Goal: Information Seeking & Learning: Learn about a topic

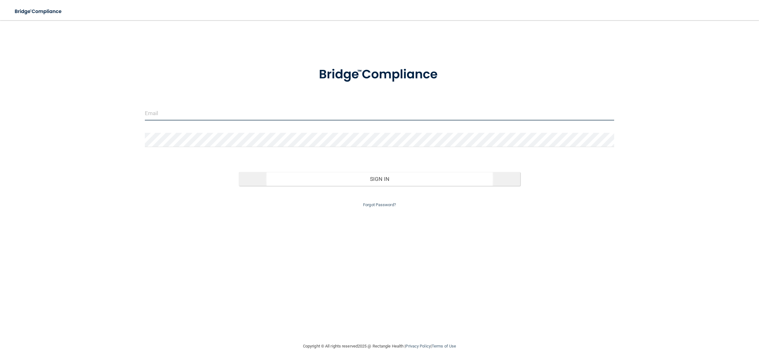
type input "[EMAIL_ADDRESS][DOMAIN_NAME]"
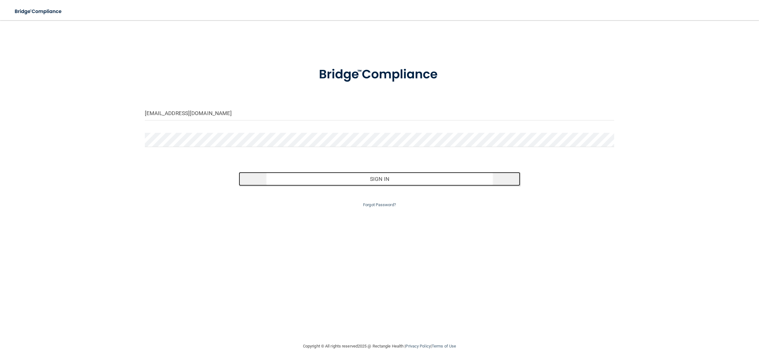
click at [360, 178] on button "Sign In" at bounding box center [380, 179] width 282 height 14
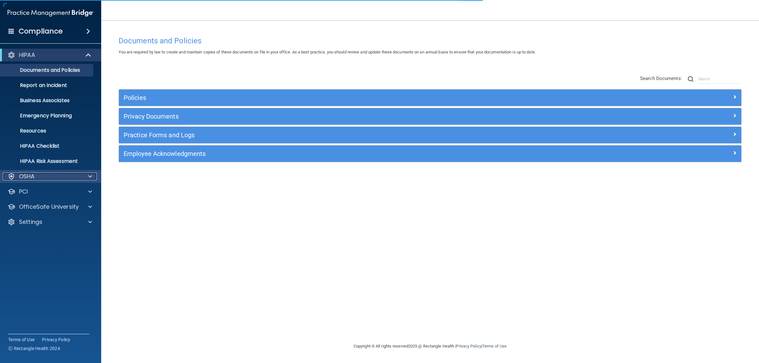
click at [59, 173] on div "OSHA" at bounding box center [42, 177] width 78 height 8
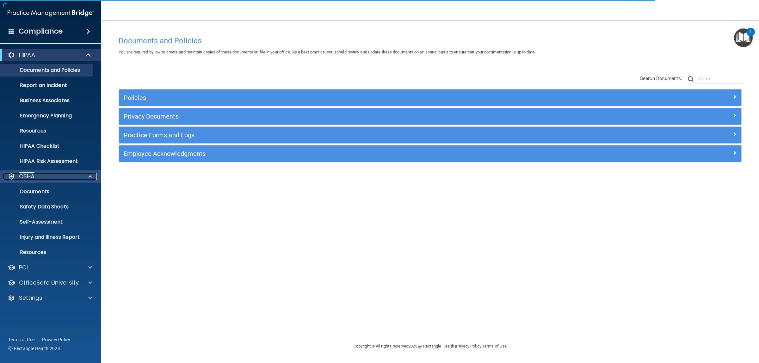
click at [54, 178] on div "OSHA" at bounding box center [42, 177] width 78 height 8
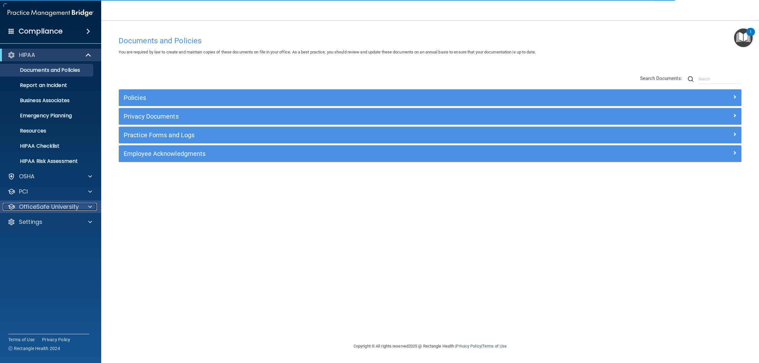
click at [59, 205] on p "OfficeSafe University" at bounding box center [49, 207] width 60 height 8
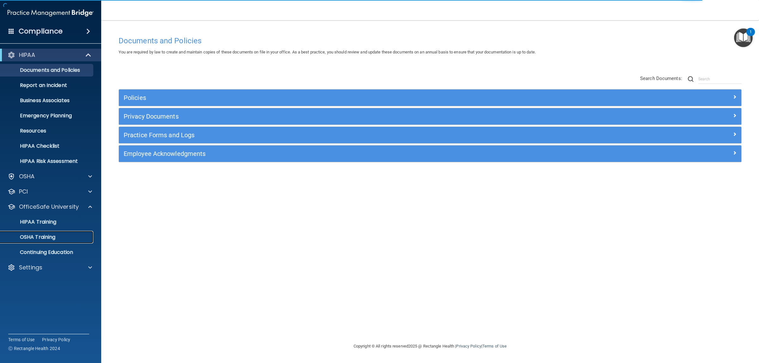
click at [52, 238] on p "OSHA Training" at bounding box center [29, 237] width 51 height 6
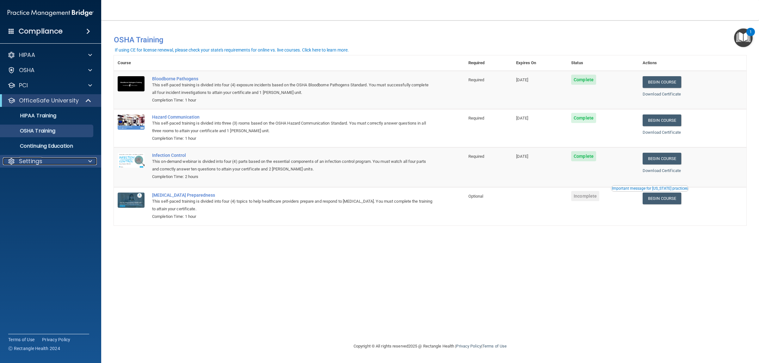
click at [93, 162] on div at bounding box center [89, 162] width 16 height 8
click at [48, 225] on p "Sign Out" at bounding box center [47, 222] width 86 height 6
